Goal: Information Seeking & Learning: Learn about a topic

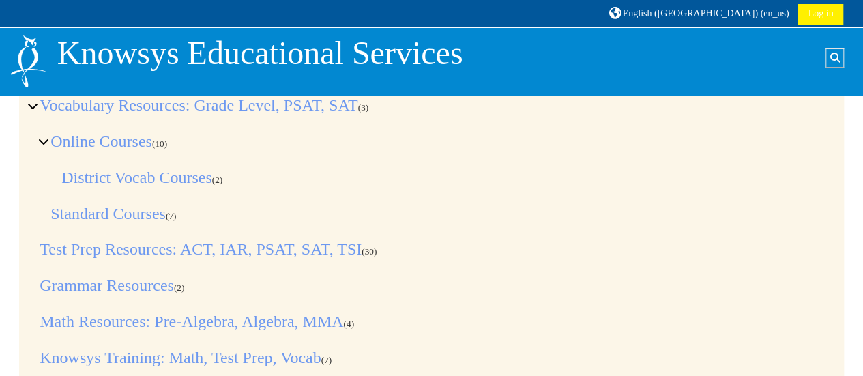
scroll to position [71, 0]
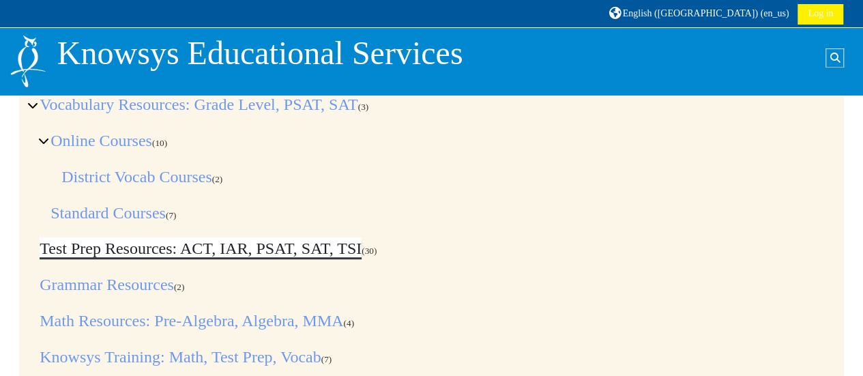
click at [263, 250] on link "Test Prep Resources: ACT, IAR, PSAT, SAT, TSI" at bounding box center [201, 249] width 322 height 18
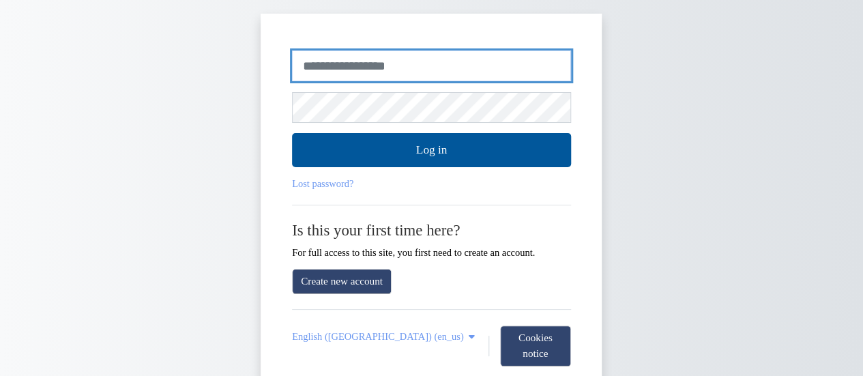
click at [349, 74] on input "Username or email" at bounding box center [431, 66] width 279 height 31
type input "**********"
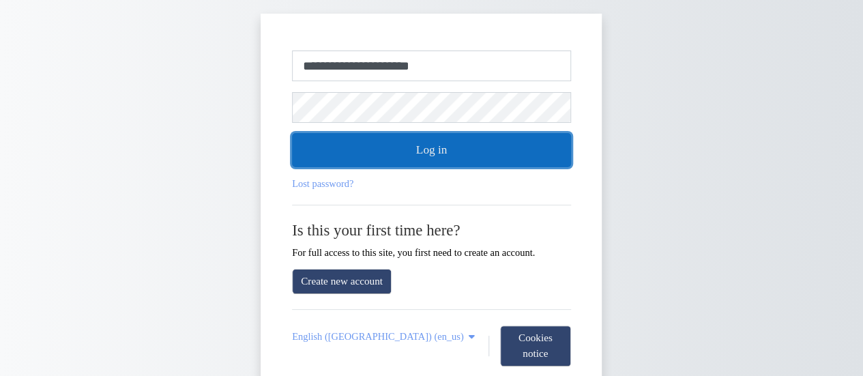
click at [383, 156] on button "Log in" at bounding box center [431, 150] width 279 height 34
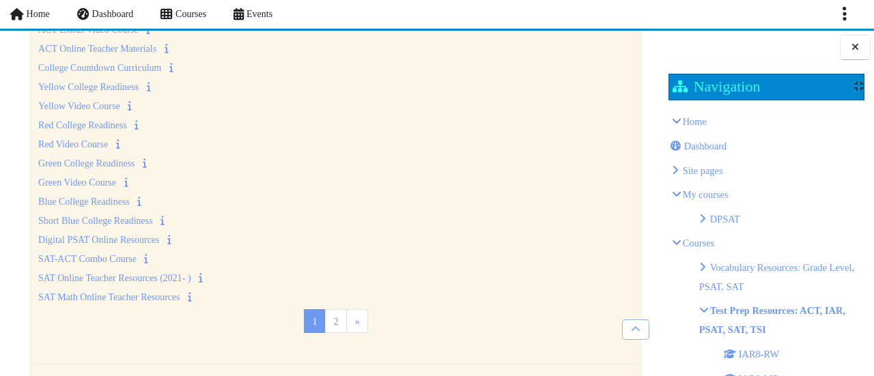
scroll to position [326, 0]
click at [134, 235] on link "Digital PSAT Online Resources" at bounding box center [98, 240] width 121 height 10
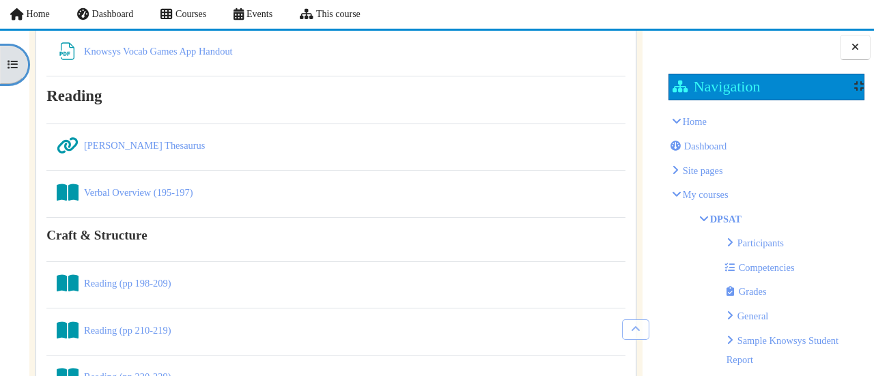
scroll to position [2334, 0]
click at [167, 187] on link "Verbal Overview (195-197) Book" at bounding box center [138, 192] width 109 height 11
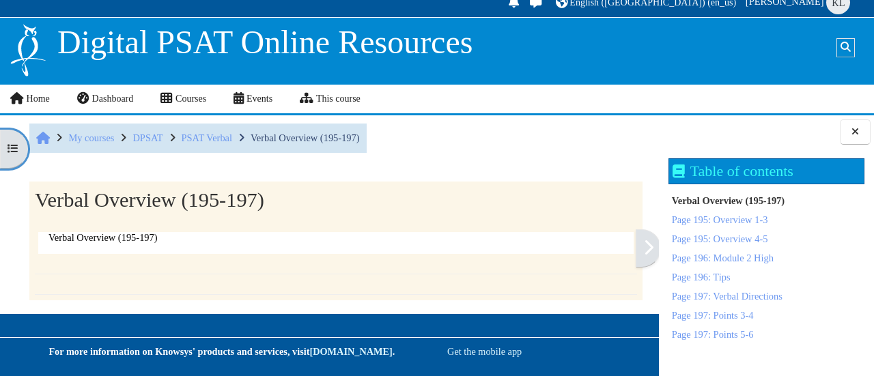
scroll to position [12, 0]
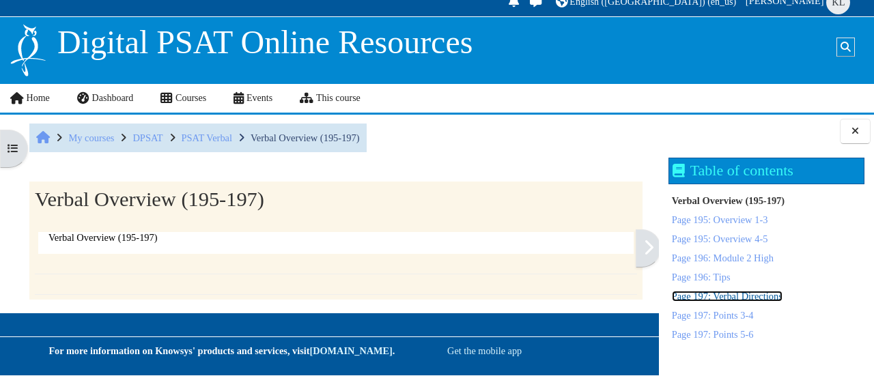
click at [704, 298] on link "Page 197: Verbal Directions" at bounding box center [727, 296] width 111 height 11
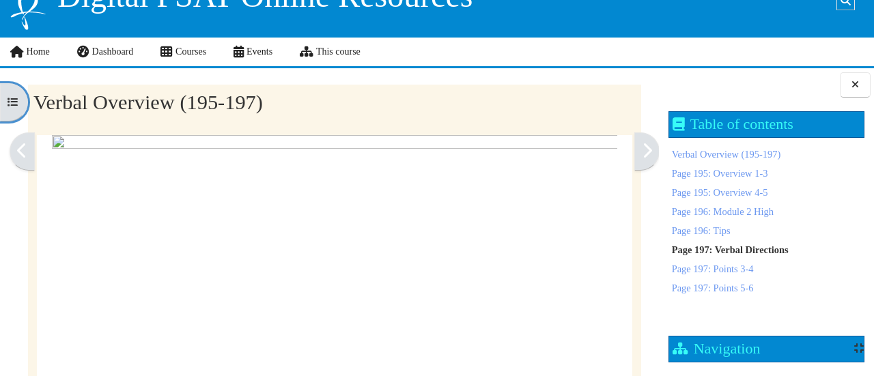
scroll to position [59, 1]
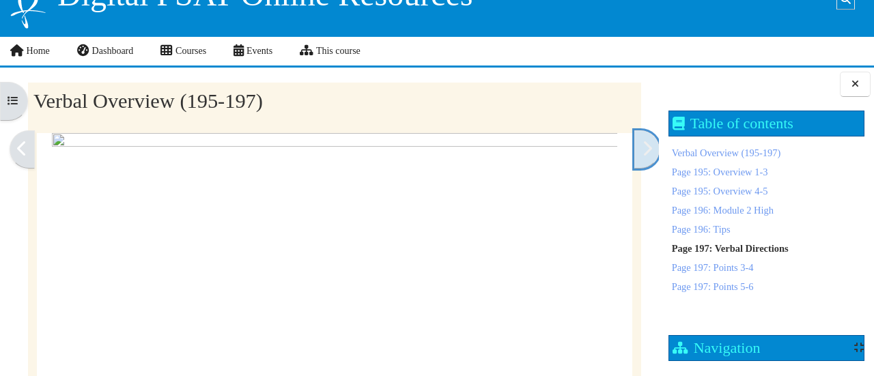
click at [634, 158] on link at bounding box center [646, 149] width 25 height 38
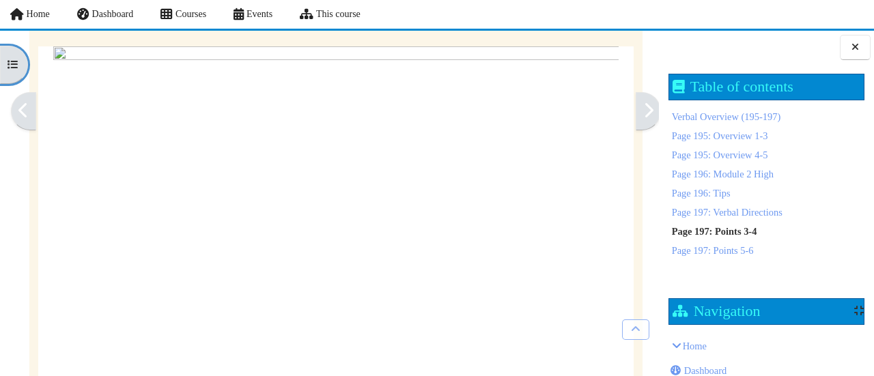
scroll to position [109, 0]
click at [635, 110] on link at bounding box center [647, 111] width 25 height 38
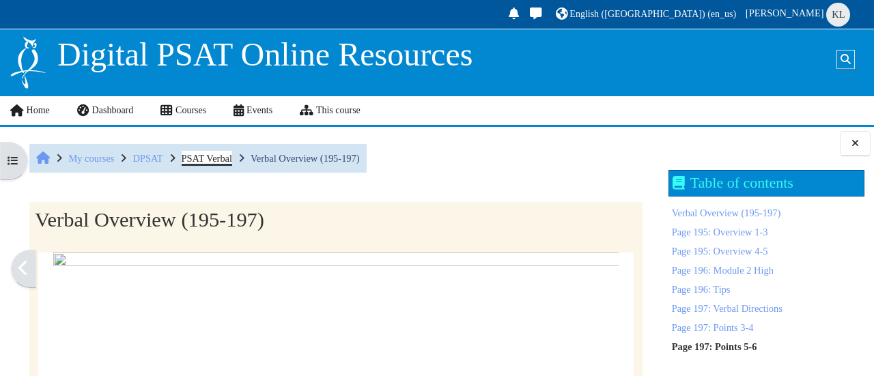
click at [208, 157] on span "PSAT Verbal" at bounding box center [207, 158] width 51 height 11
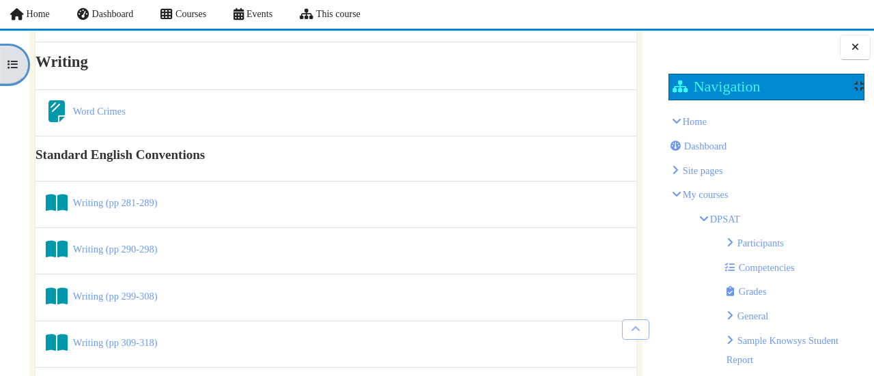
scroll to position [736, 0]
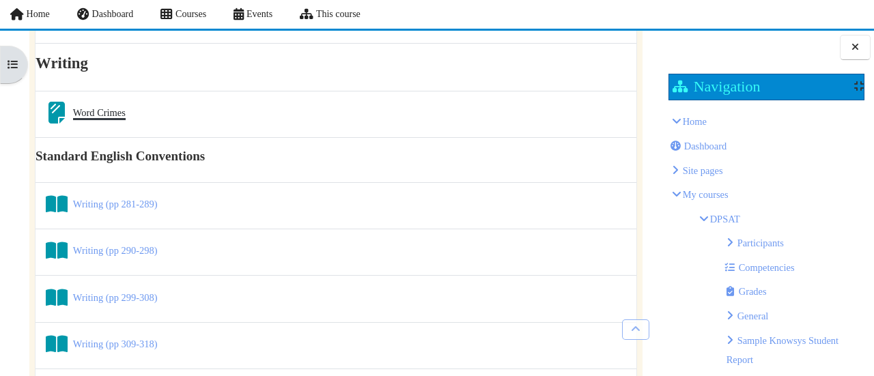
click at [86, 107] on link "Word Crimes Page" at bounding box center [99, 112] width 53 height 11
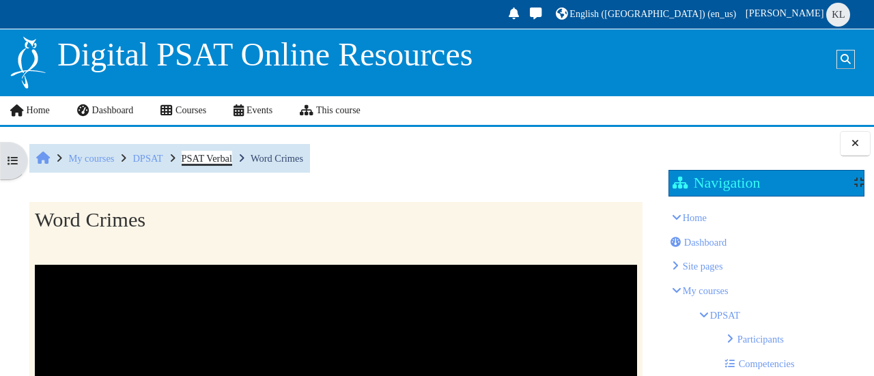
click at [215, 162] on span "PSAT Verbal" at bounding box center [207, 158] width 51 height 11
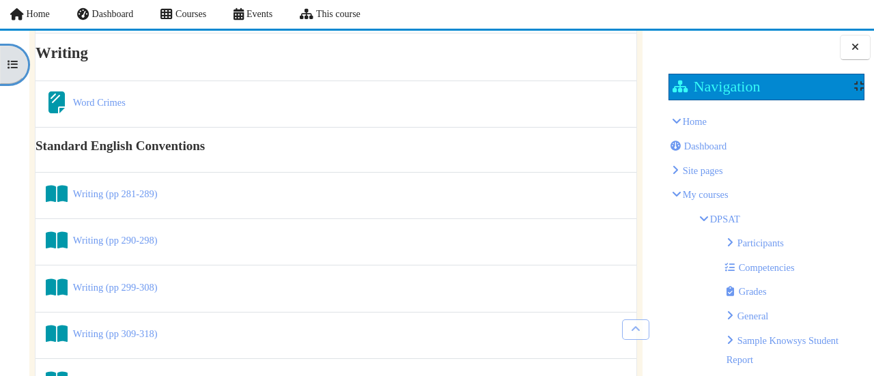
scroll to position [755, 0]
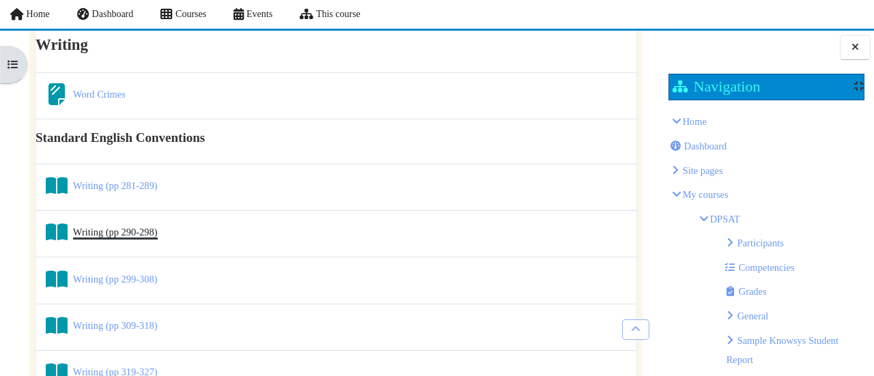
click at [120, 227] on link "Writing (pp 290-298) Book" at bounding box center [115, 232] width 85 height 11
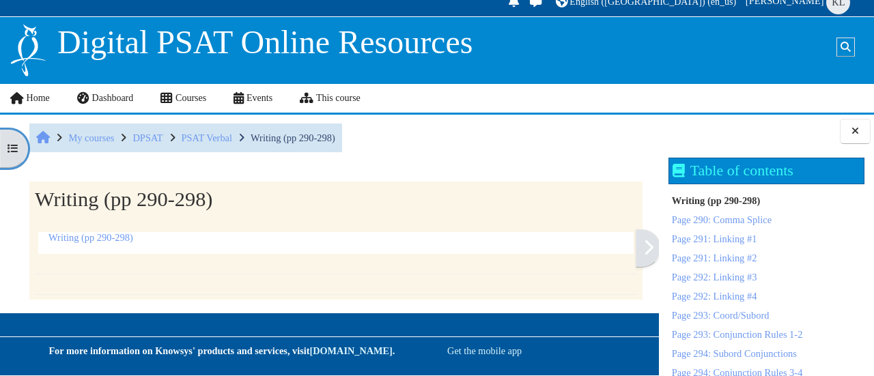
scroll to position [11, 0]
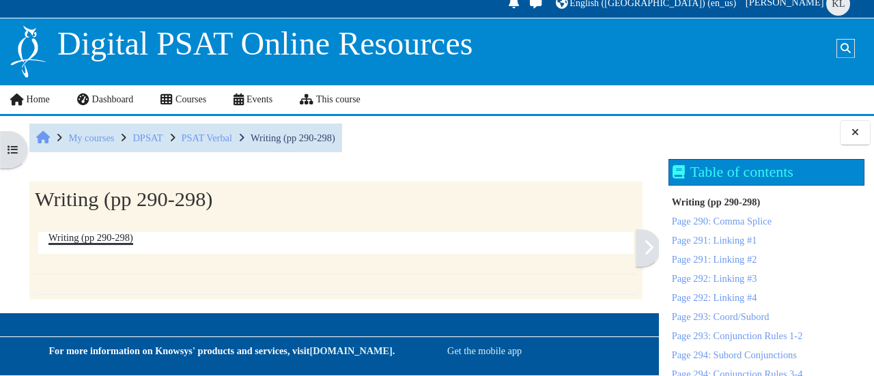
click at [96, 237] on link "Writing (pp 290-298)" at bounding box center [90, 237] width 85 height 11
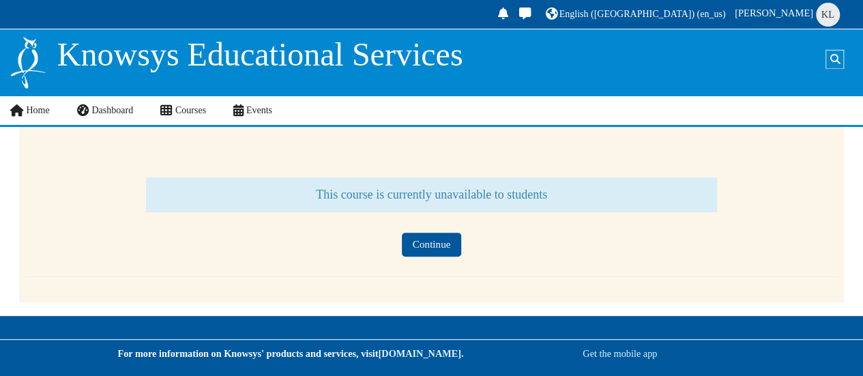
scroll to position [91, 0]
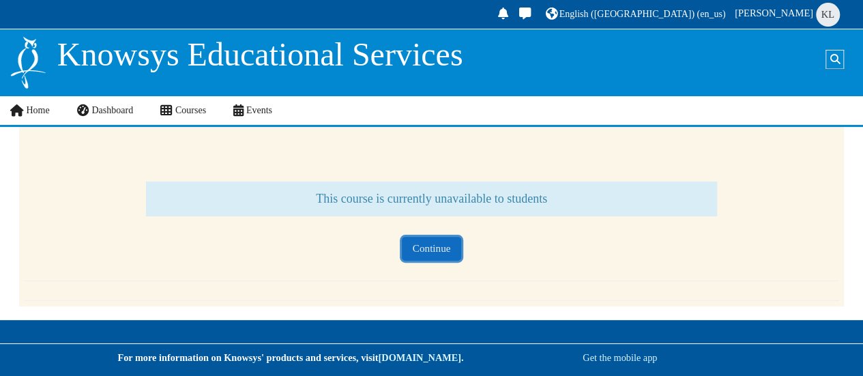
click at [426, 250] on button "Continue" at bounding box center [431, 249] width 59 height 24
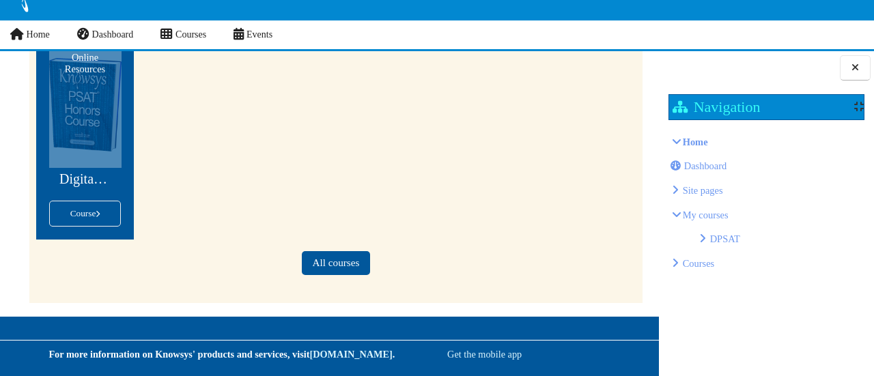
scroll to position [75, 0]
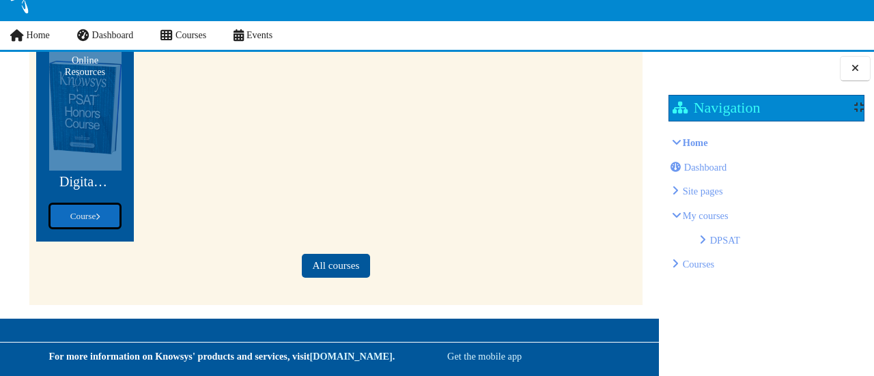
click at [97, 221] on link "Course" at bounding box center [85, 216] width 72 height 26
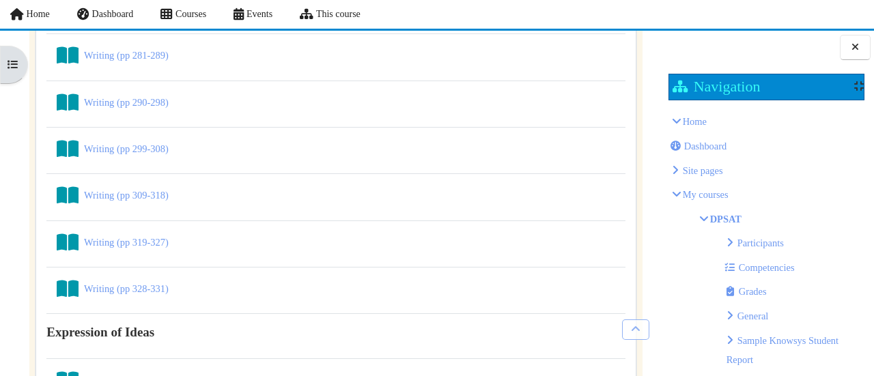
scroll to position [3119, 0]
click at [148, 237] on link "Writing (pp 319-327) Book" at bounding box center [126, 242] width 85 height 11
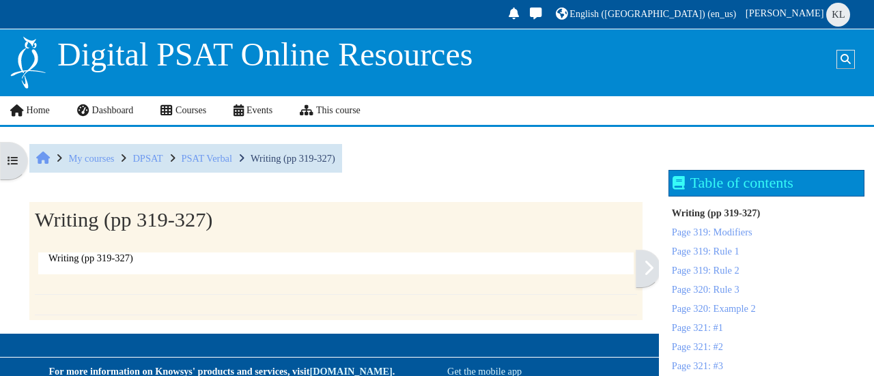
scroll to position [1635, 0]
click at [718, 287] on link "Page 320: Rule 3" at bounding box center [706, 289] width 68 height 11
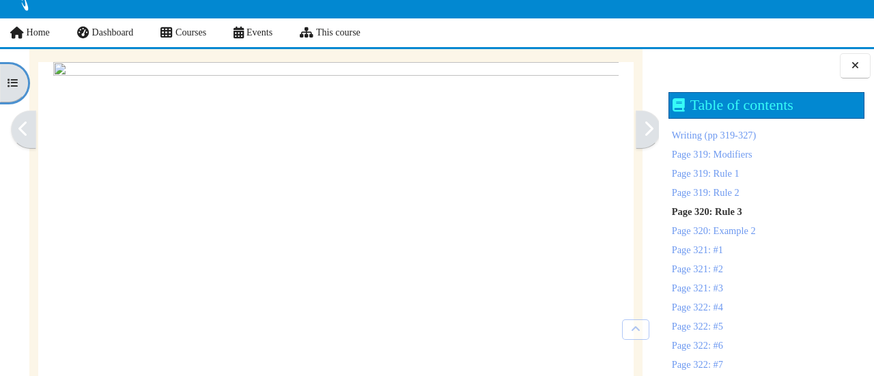
scroll to position [53, 0]
